Goal: Contribute content: Add original content to the website for others to see

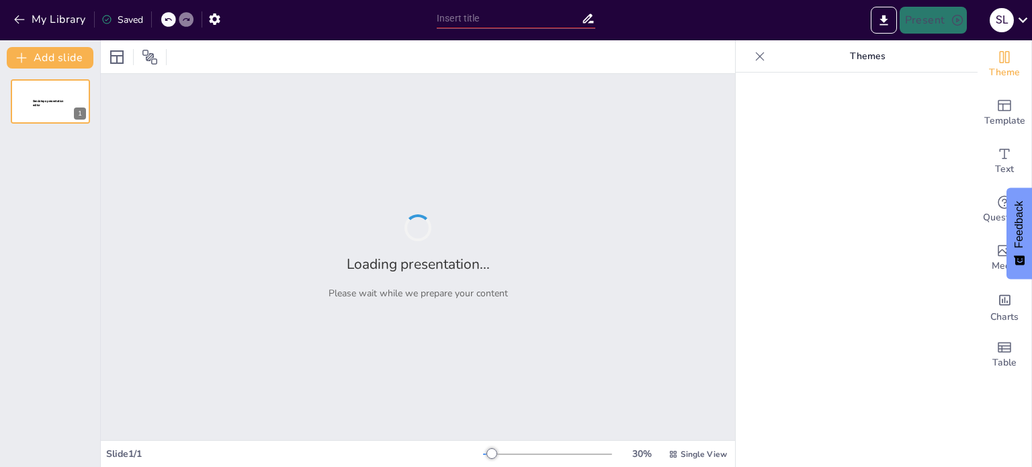
type input "Contaminación del Agua, Aire, Suelo y Sónica: Un Estudio de la Ley 64-00"
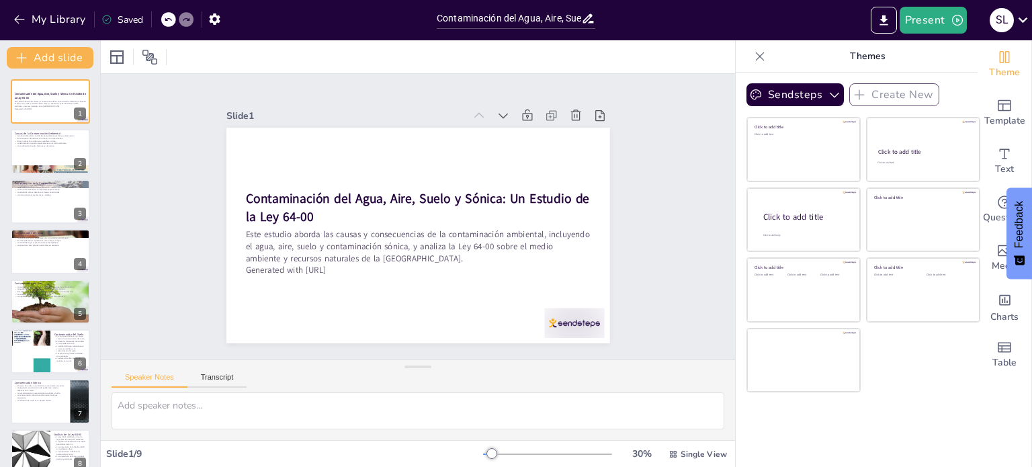
click at [754, 61] on icon at bounding box center [759, 56] width 13 height 13
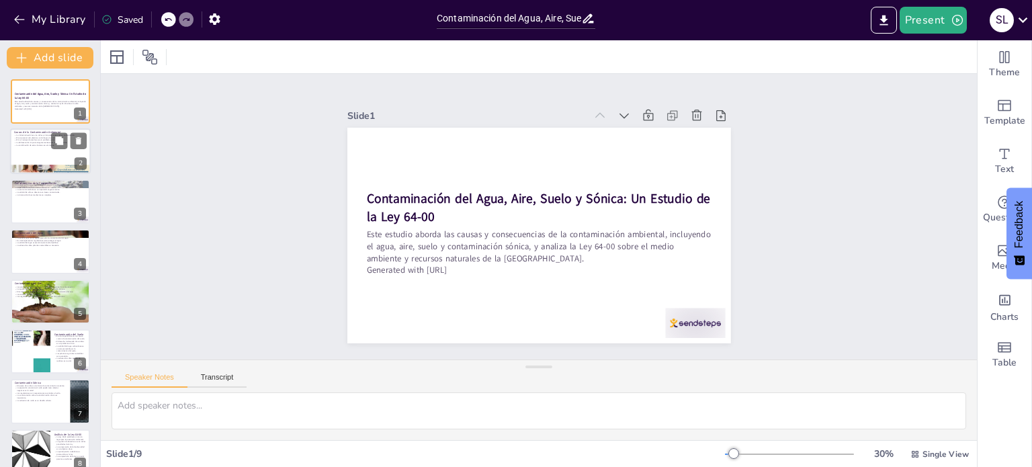
click at [42, 158] on div at bounding box center [50, 152] width 81 height 46
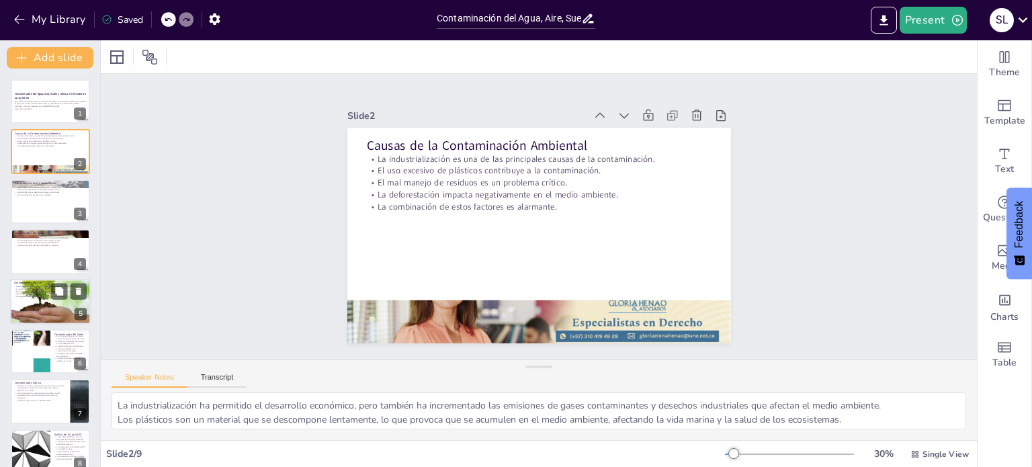
click at [39, 290] on p "El cambio climático es un efecto colateral de la contaminación del aire." at bounding box center [50, 291] width 73 height 3
type textarea "Los vehículos son responsables de una gran parte de las emisiones contaminantes…"
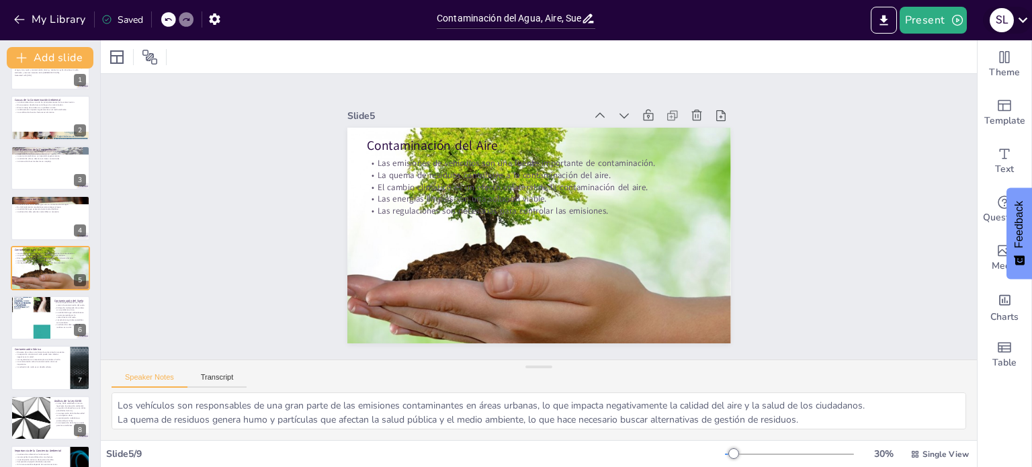
click at [1024, 15] on icon at bounding box center [1023, 20] width 18 height 18
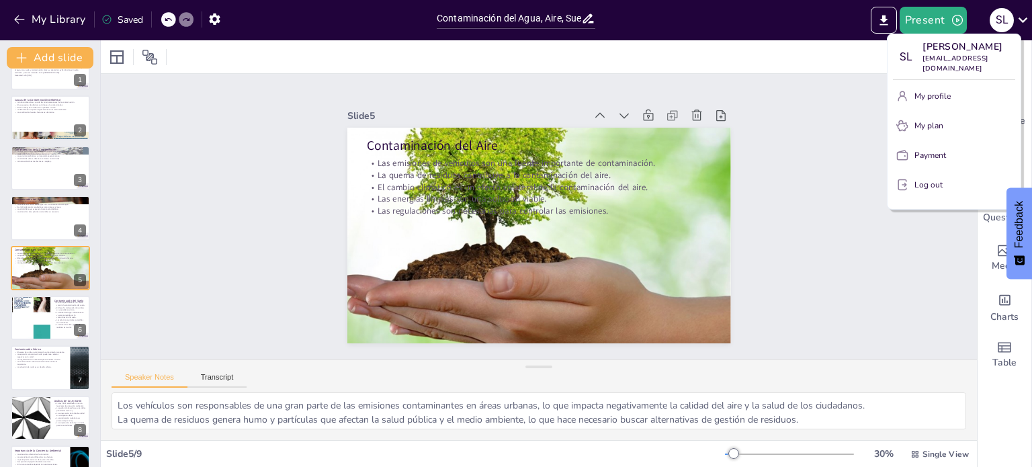
click at [793, 126] on div at bounding box center [516, 233] width 1032 height 467
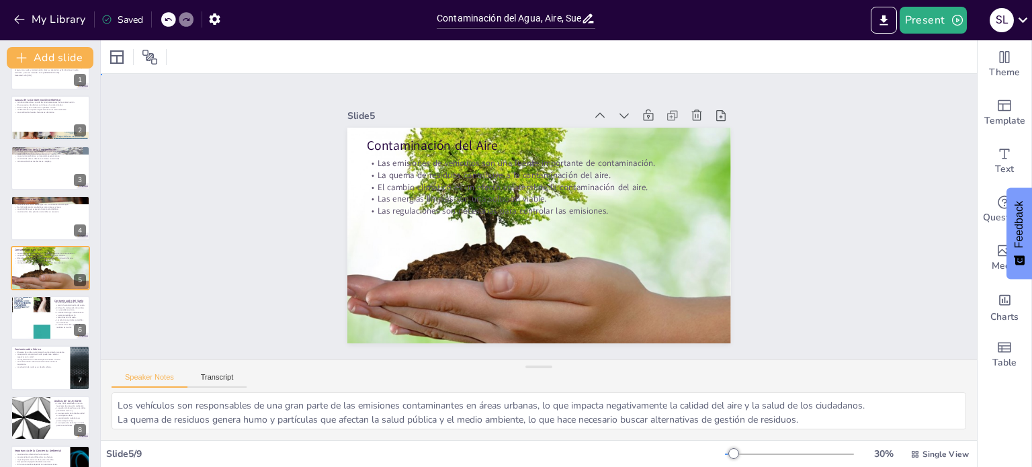
click at [853, 174] on div "Slide 1 Contaminación del Agua, Aire, Suelo y Sónica: Un Estudio de la Ley 64-0…" at bounding box center [539, 217] width 876 height 286
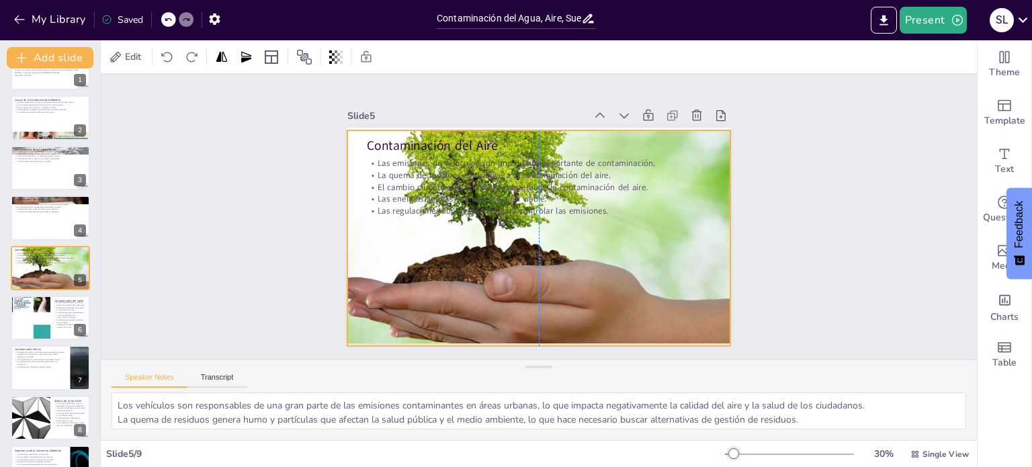
click at [468, 254] on div at bounding box center [534, 238] width 501 height 308
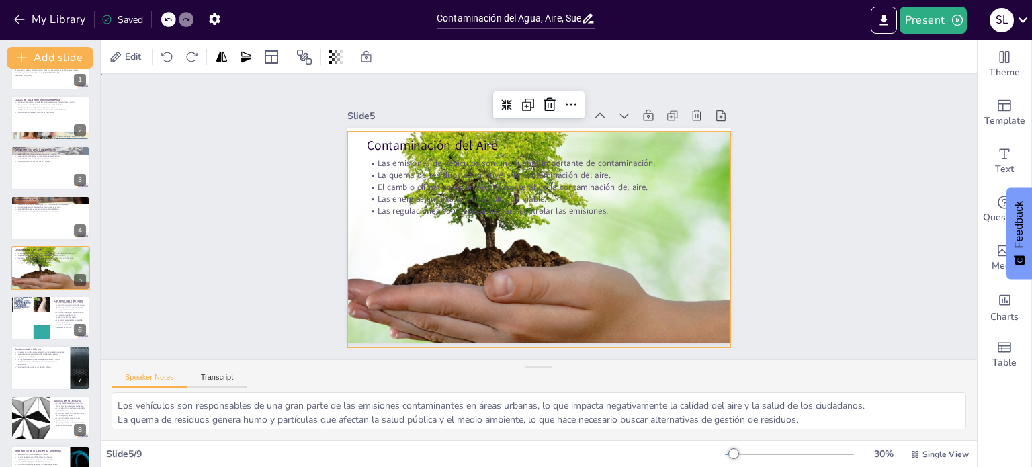
click at [179, 186] on div "Slide 1 Contaminación del Agua, Aire, Suelo y Sónica: Un Estudio de la Ley 64-0…" at bounding box center [539, 217] width 916 height 462
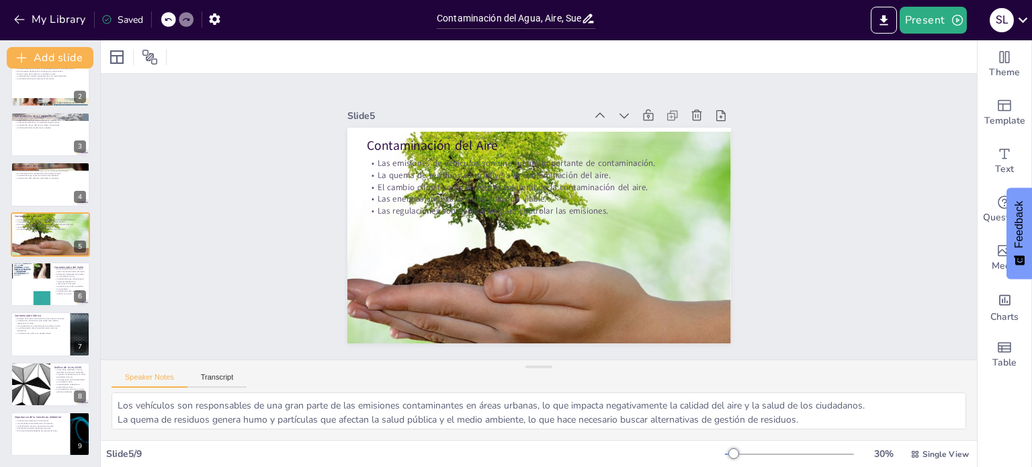
scroll to position [0, 0]
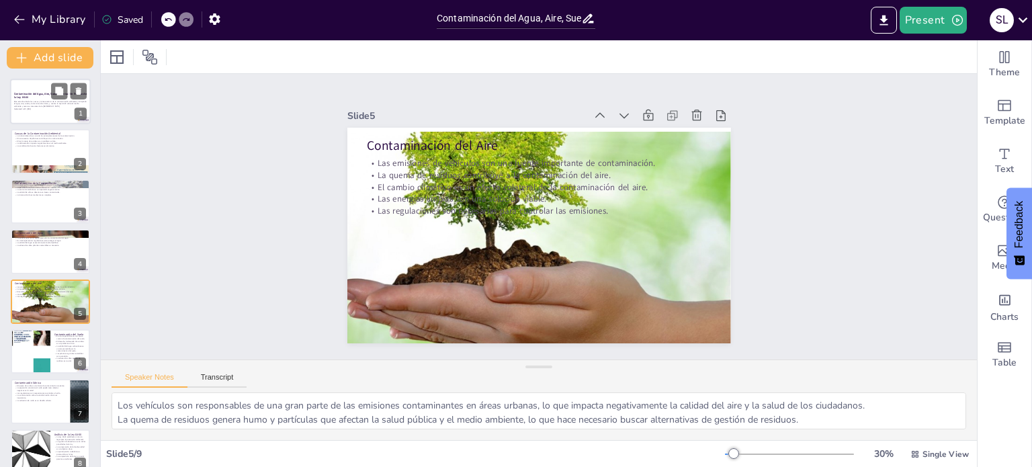
click at [48, 101] on p "Este estudio aborda las causas y consecuencias de la contaminación ambiental, i…" at bounding box center [50, 103] width 73 height 7
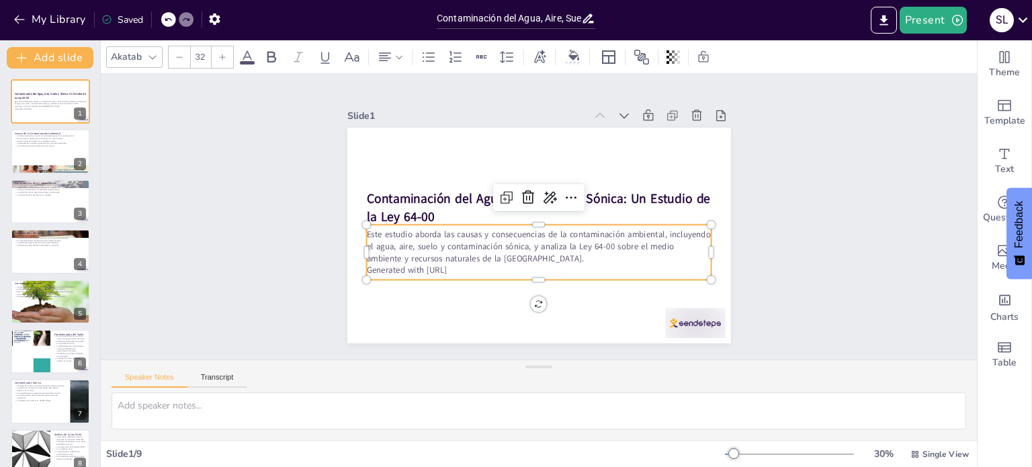
click at [481, 261] on p "Generated with [URL]" at bounding box center [503, 177] width 264 height 240
click at [481, 261] on p "Generated with [URL]" at bounding box center [486, 206] width 83 height 340
click at [481, 261] on p "Generated with [URL]" at bounding box center [495, 248] width 212 height 286
click at [481, 261] on p "Generated with [URL]" at bounding box center [533, 270] width 345 height 48
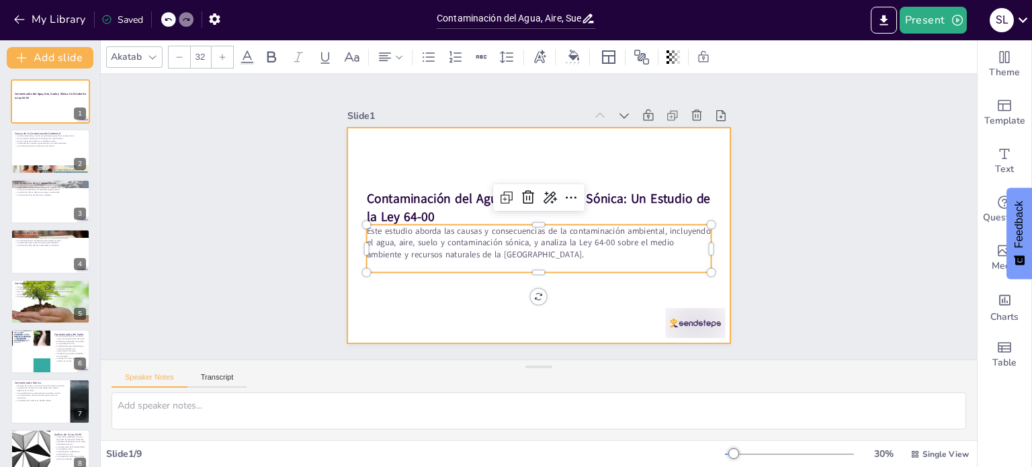
drag, startPoint x: 528, startPoint y: 265, endPoint x: 529, endPoint y: 276, distance: 10.8
click at [529, 276] on div "Contaminación del Agua, Aire, Suelo y Sónica: Un Estudio de la Ley 64-00 Este e…" at bounding box center [531, 233] width 438 height 353
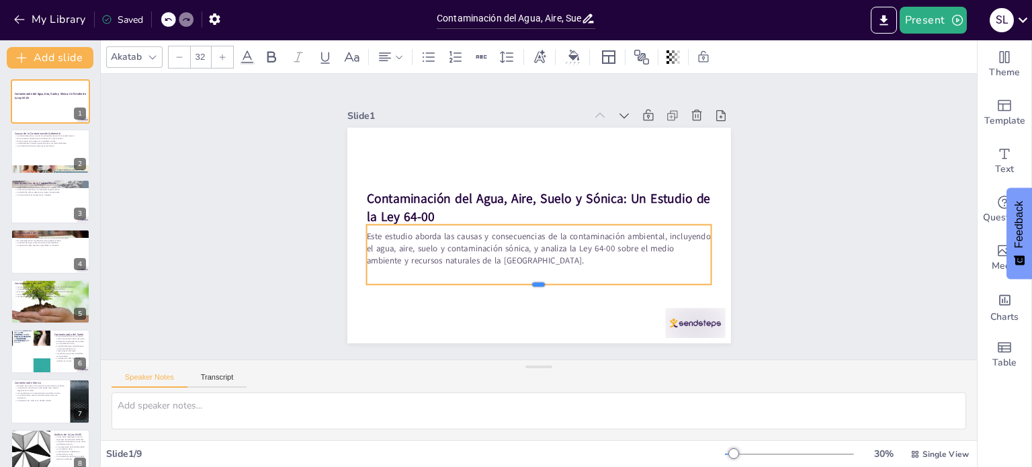
drag, startPoint x: 527, startPoint y: 267, endPoint x: 527, endPoint y: 280, distance: 12.1
click at [527, 280] on div at bounding box center [524, 288] width 340 height 82
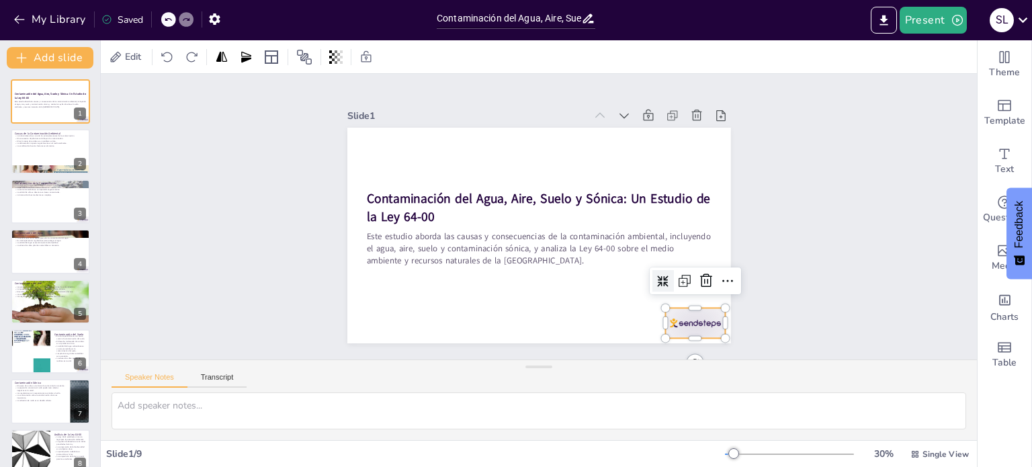
click at [688, 343] on div at bounding box center [655, 366] width 67 height 47
click at [676, 333] on icon at bounding box center [665, 344] width 22 height 22
click at [685, 343] on div at bounding box center [655, 366] width 67 height 47
click at [656, 324] on icon at bounding box center [646, 335] width 22 height 22
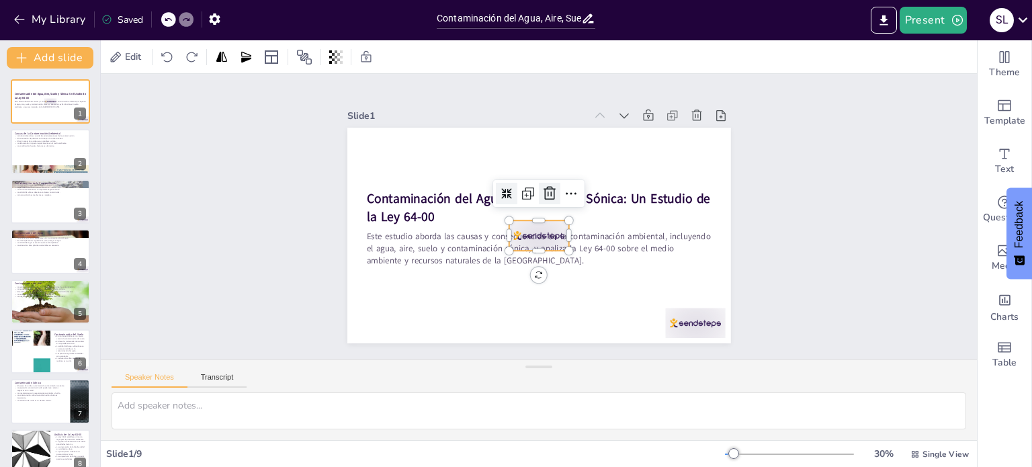
click at [556, 218] on icon at bounding box center [563, 224] width 14 height 13
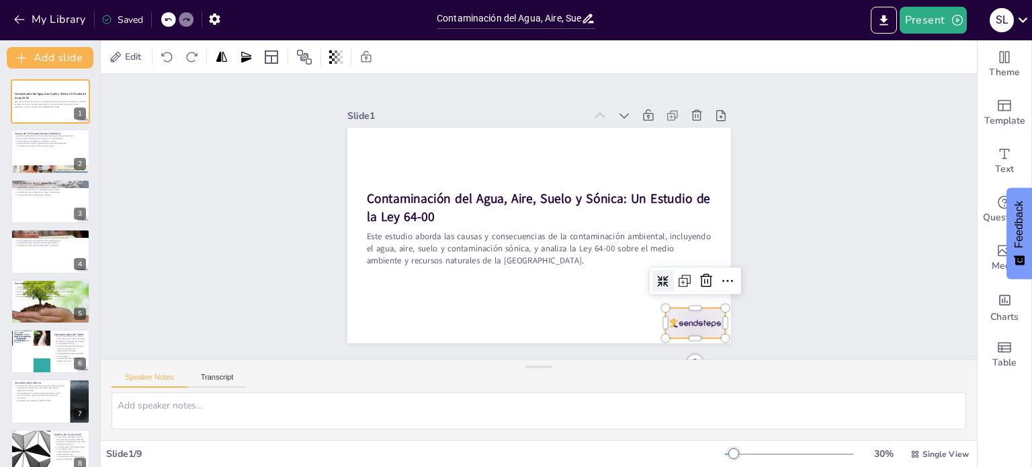
click at [596, 372] on div at bounding box center [565, 404] width 62 height 65
click at [703, 334] on icon at bounding box center [698, 336] width 11 height 5
click at [779, 159] on div "Slide 1 Contaminación del Agua, Aire, Suelo y Sónica: Un Estudio de la Ley 64-0…" at bounding box center [539, 217] width 916 height 462
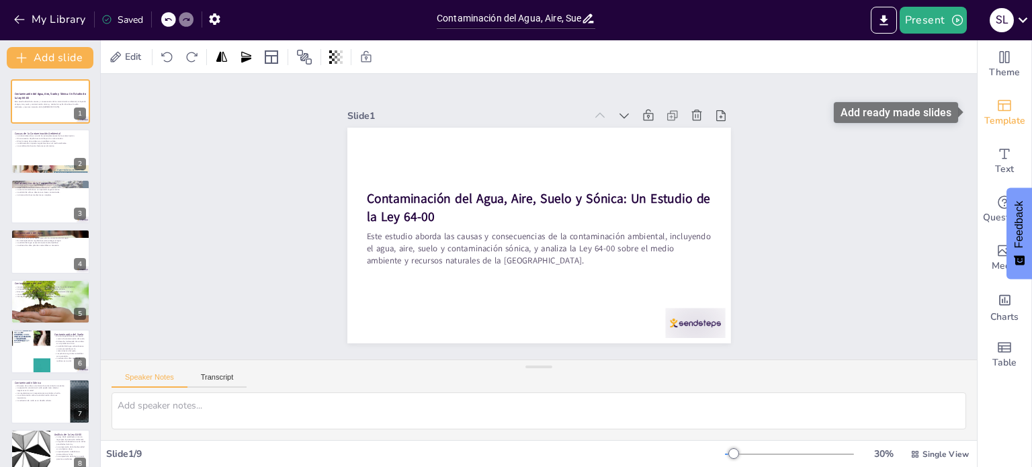
click at [996, 112] on icon "Add ready made slides" at bounding box center [1004, 105] width 16 height 16
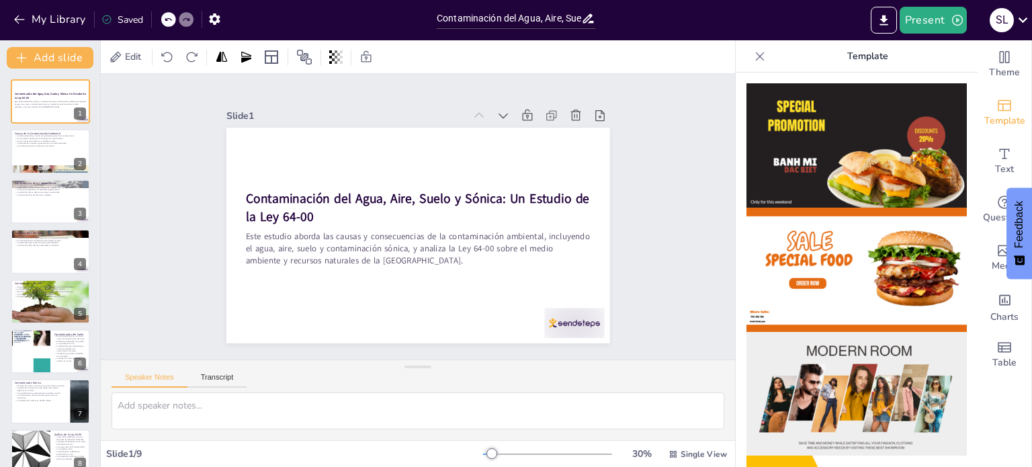
click at [605, 197] on div "Slide 1 Contaminación del Agua, Aire, Suelo y Sónica: Un Estudio de la Ley 64-0…" at bounding box center [417, 216] width 501 height 343
click at [755, 52] on icon at bounding box center [759, 56] width 13 height 13
